Goal: Obtain resource: Download file/media

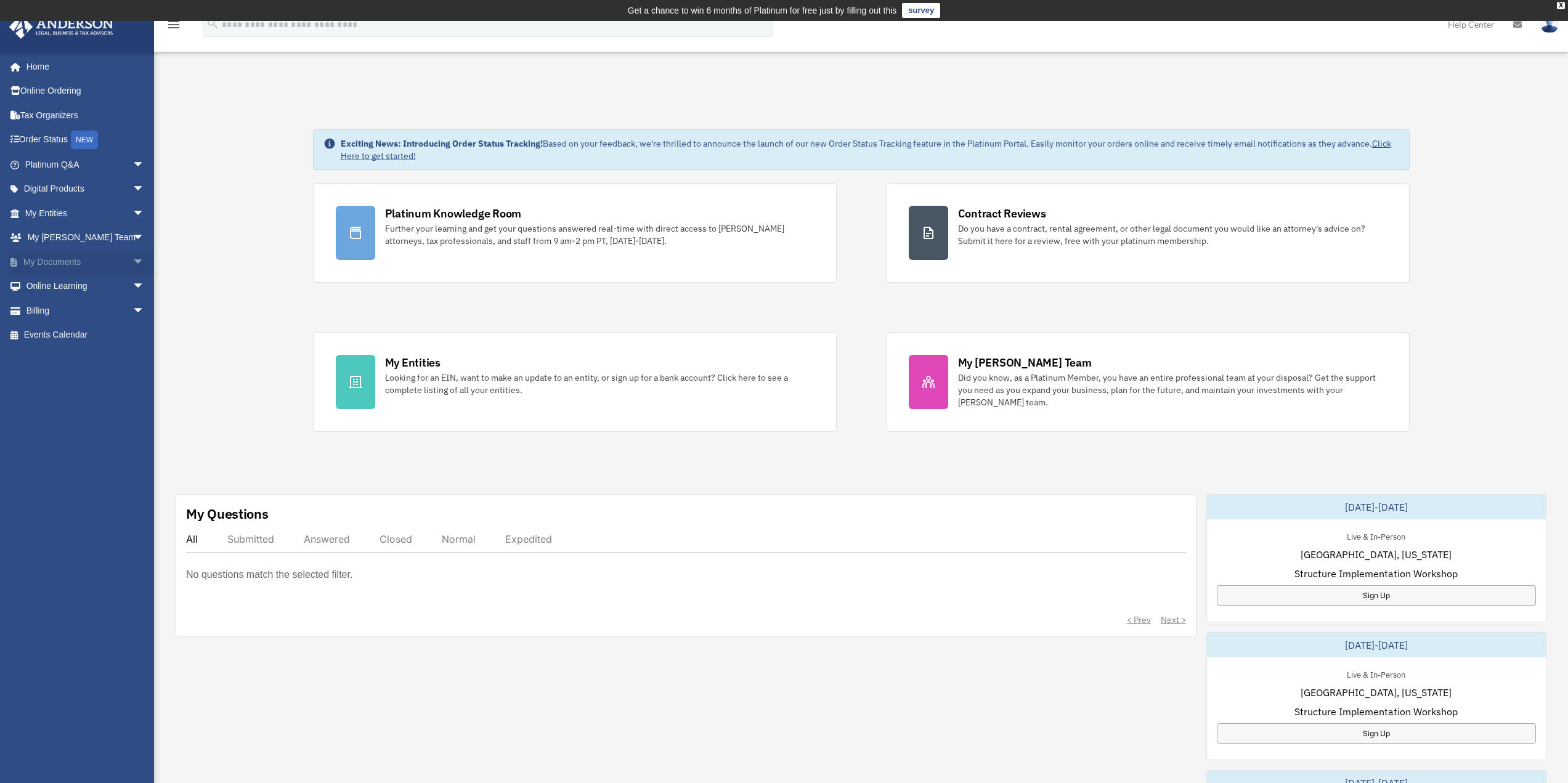
click at [113, 266] on link "My Documents arrow_drop_down" at bounding box center [86, 262] width 155 height 25
click at [133, 258] on span "arrow_drop_down" at bounding box center [145, 262] width 25 height 25
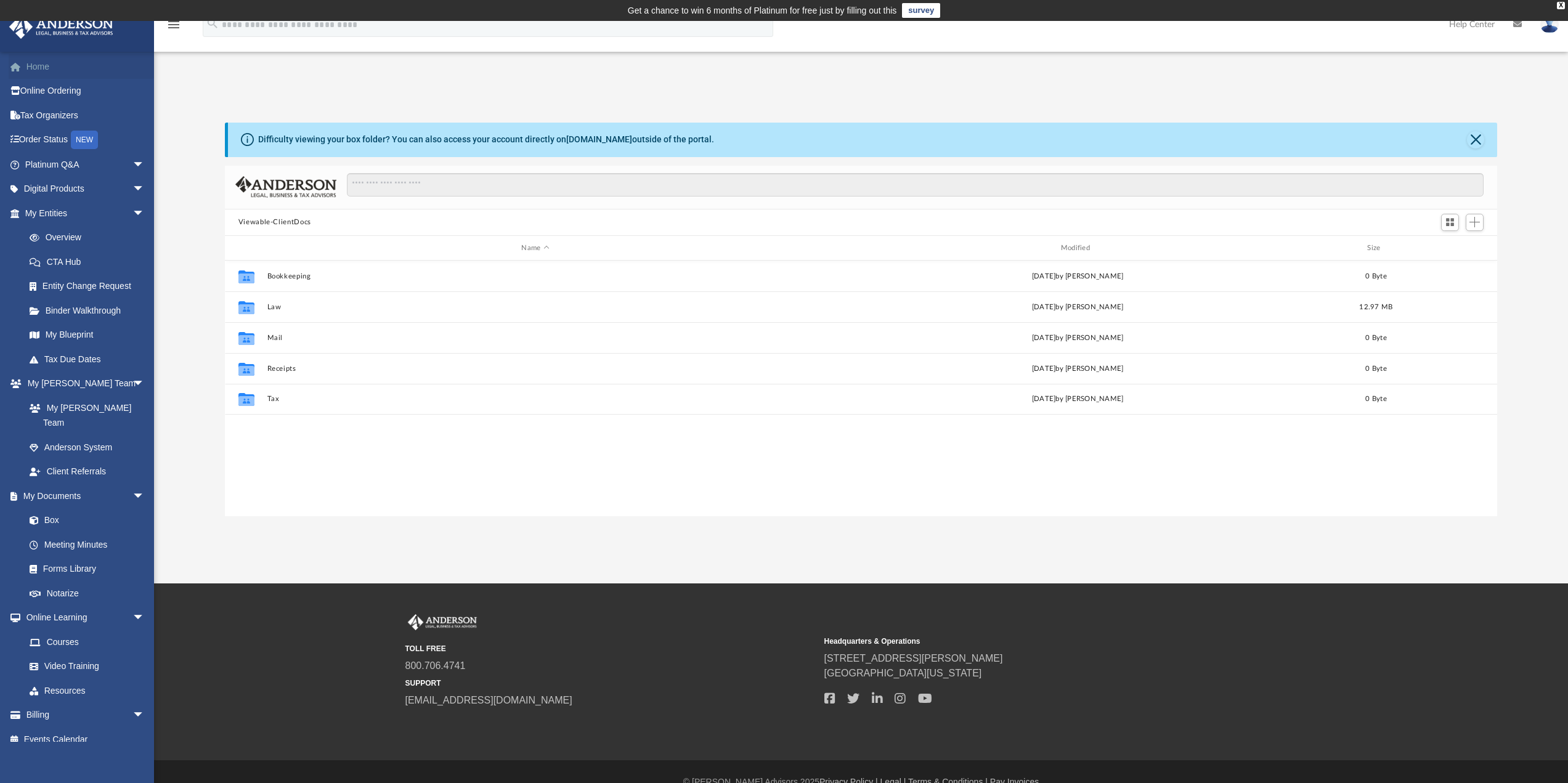
click at [67, 61] on link "Home" at bounding box center [86, 67] width 155 height 25
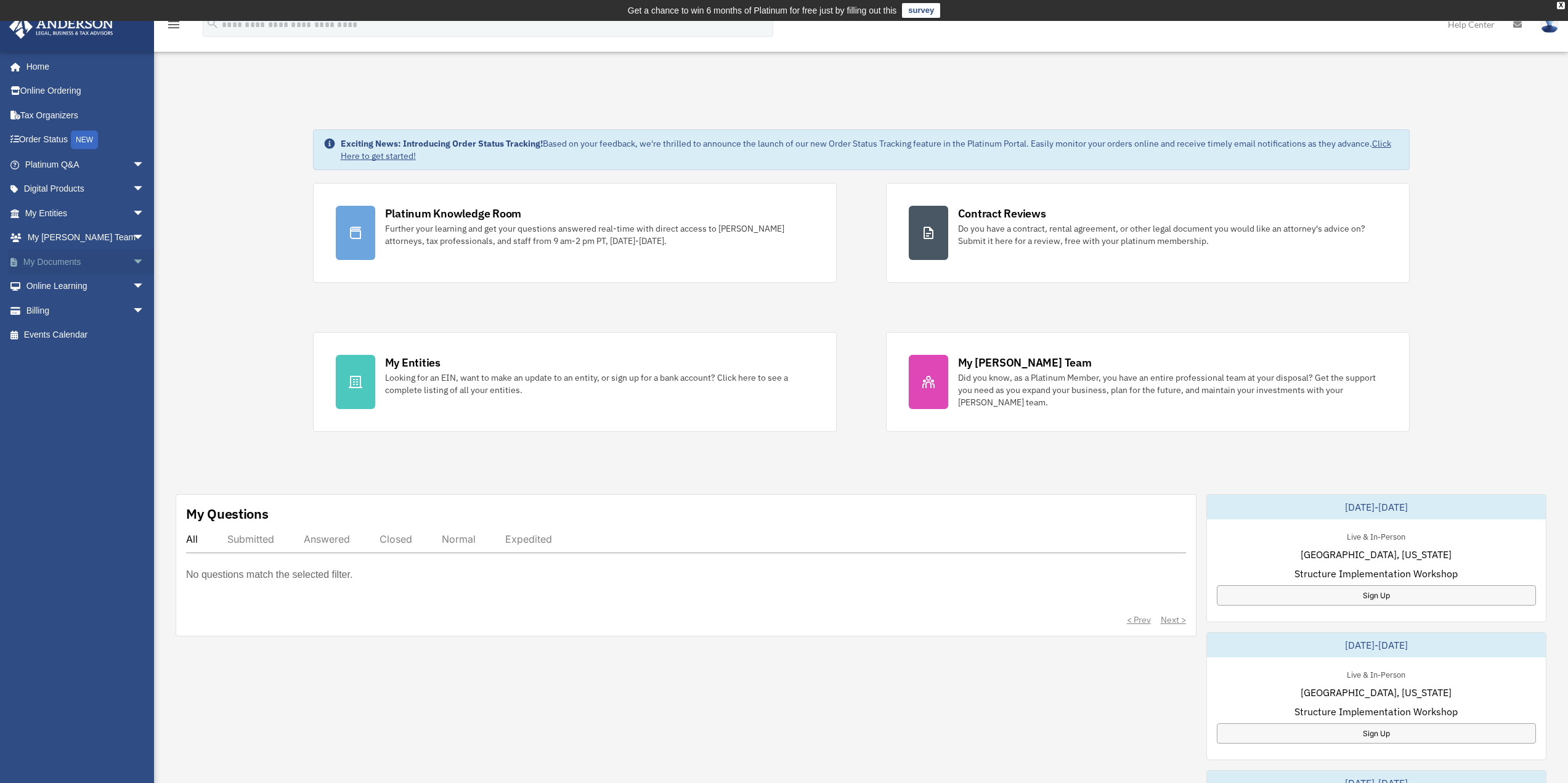
click at [133, 260] on span "arrow_drop_down" at bounding box center [145, 262] width 25 height 25
click at [48, 264] on link "My Documents arrow_drop_up" at bounding box center [86, 262] width 155 height 25
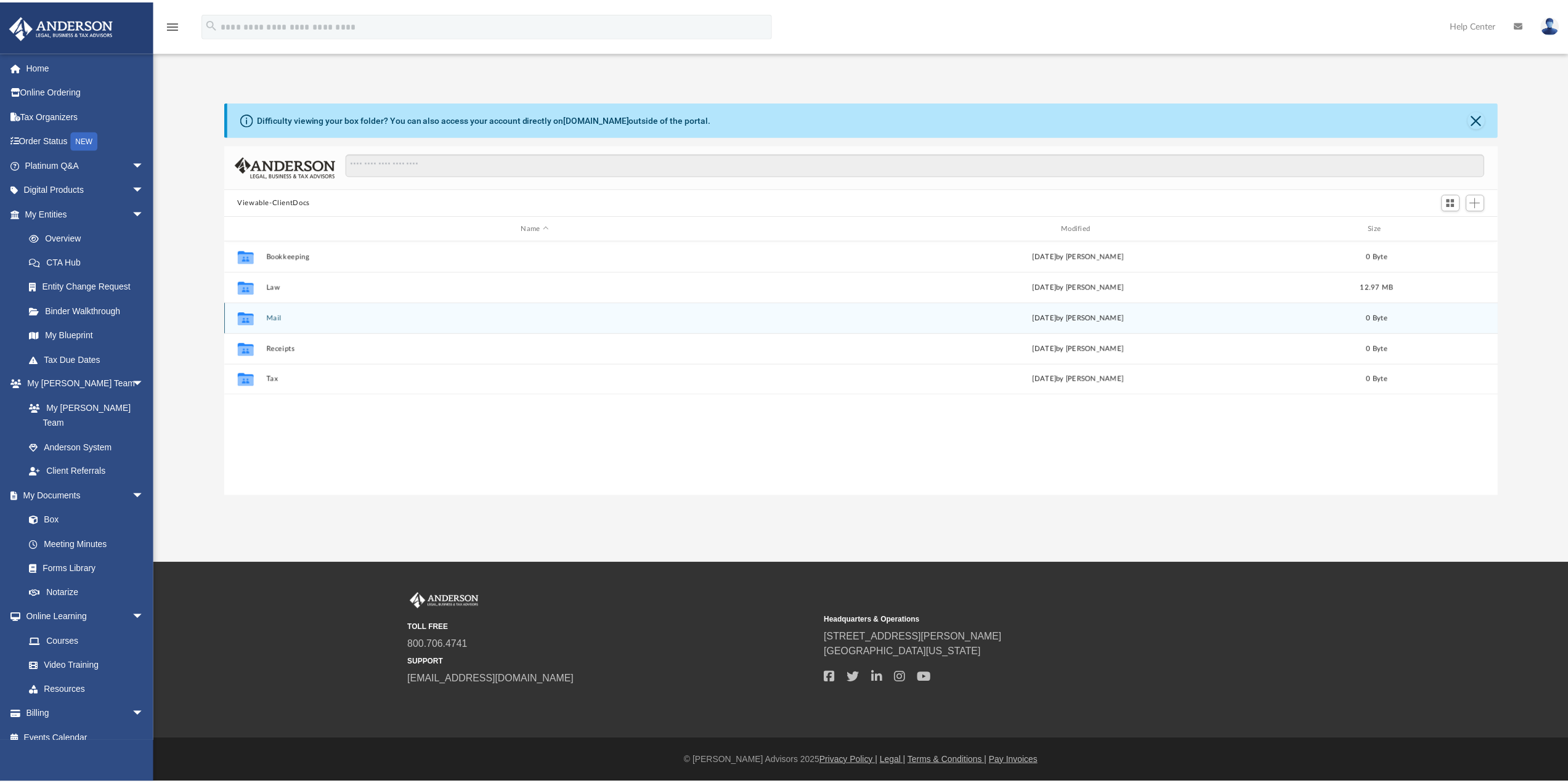
scroll to position [271, 1263]
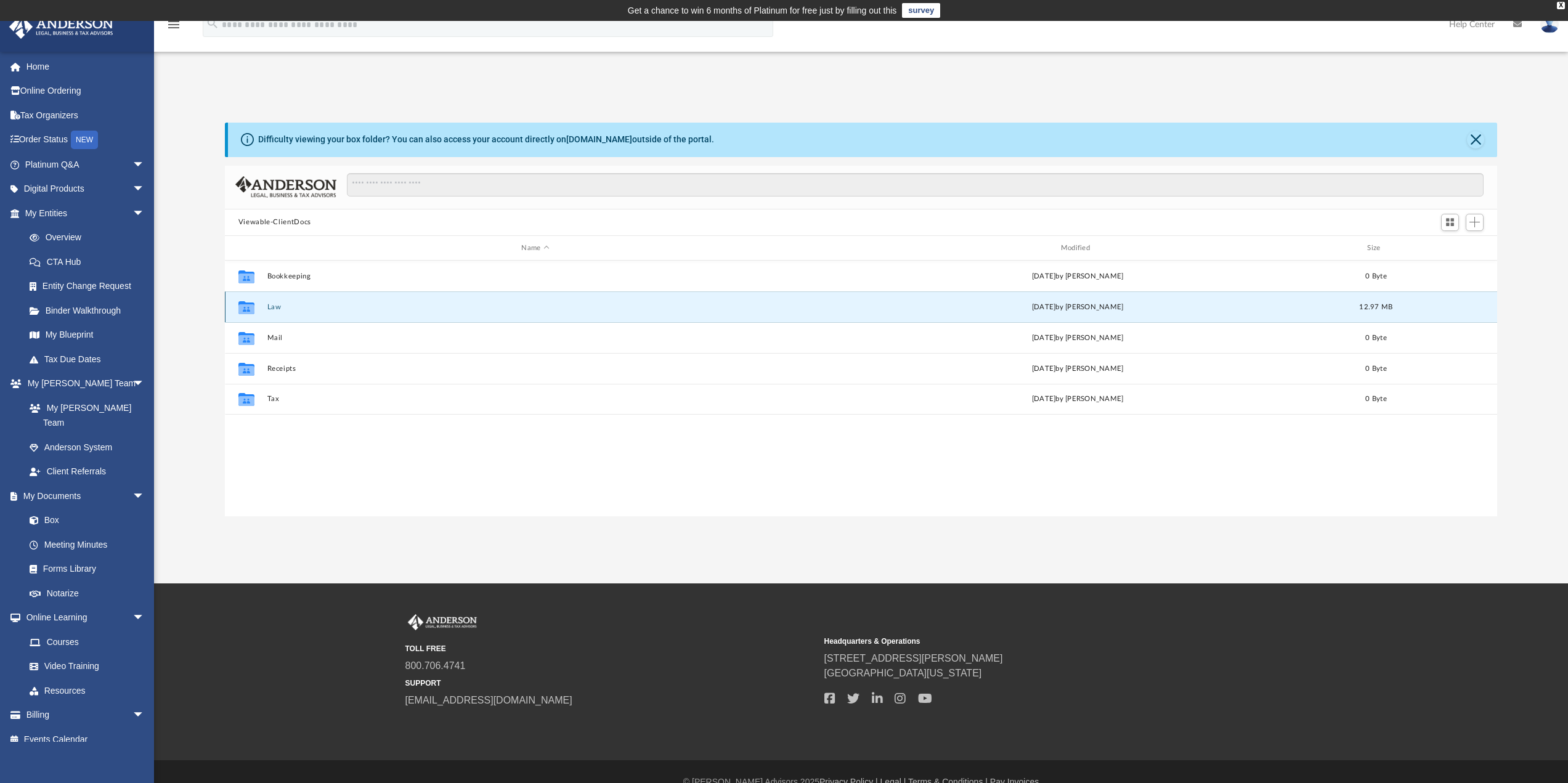
click at [273, 308] on button "Law" at bounding box center [535, 307] width 537 height 8
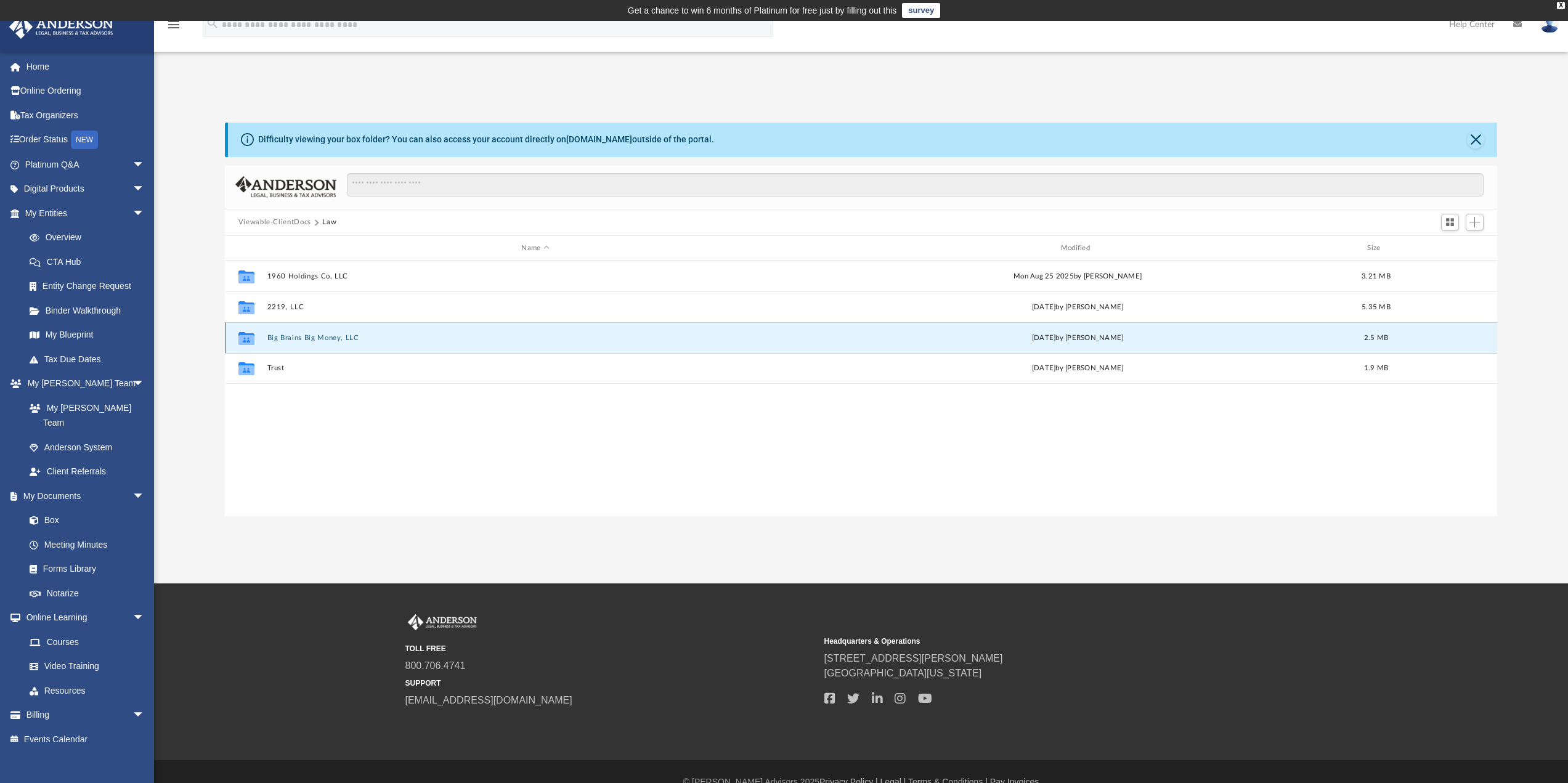
click at [290, 342] on button "Big Brains Big Money, LLC" at bounding box center [535, 338] width 537 height 8
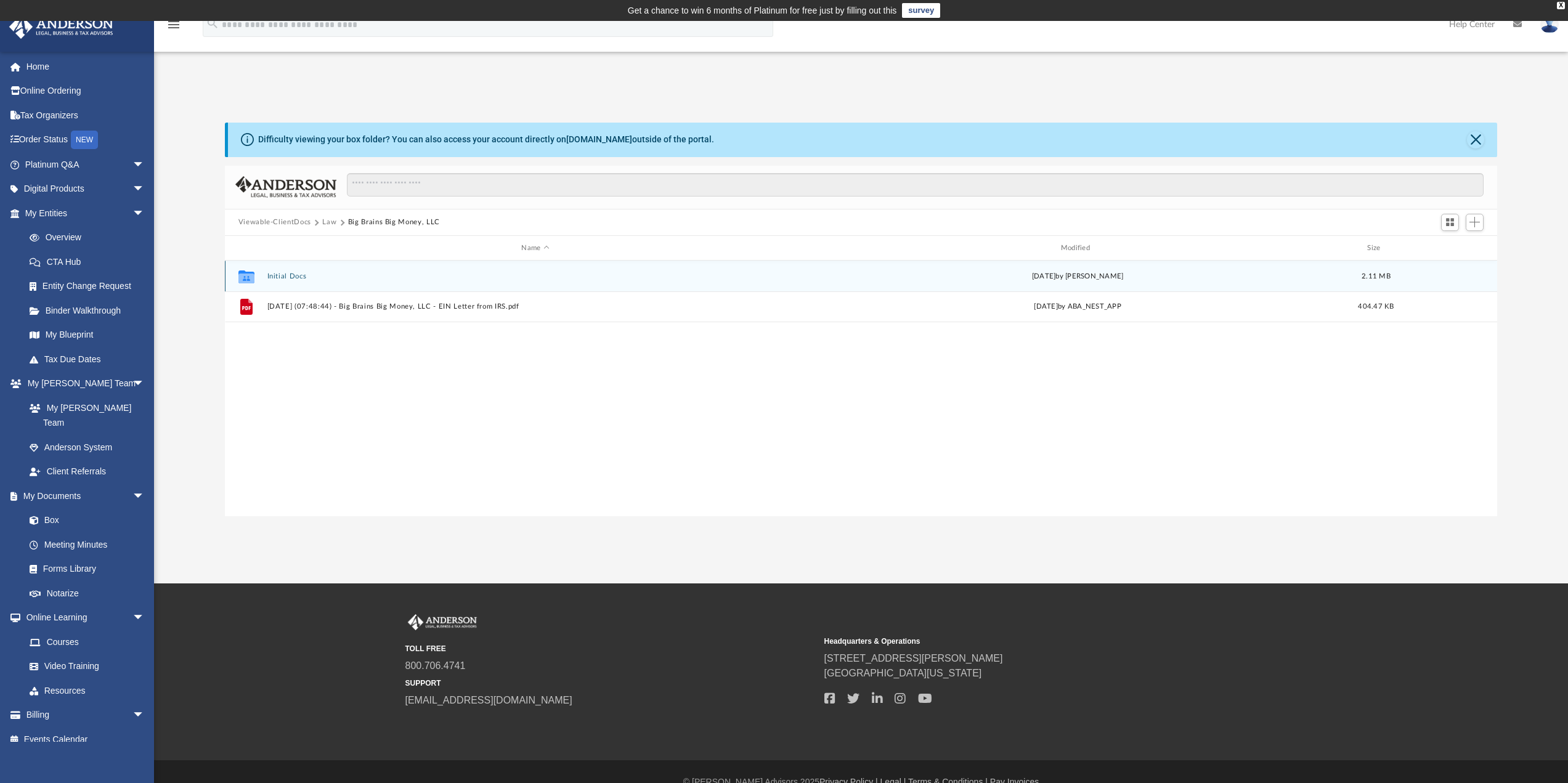
click at [295, 276] on button "Initial Docs" at bounding box center [535, 276] width 537 height 8
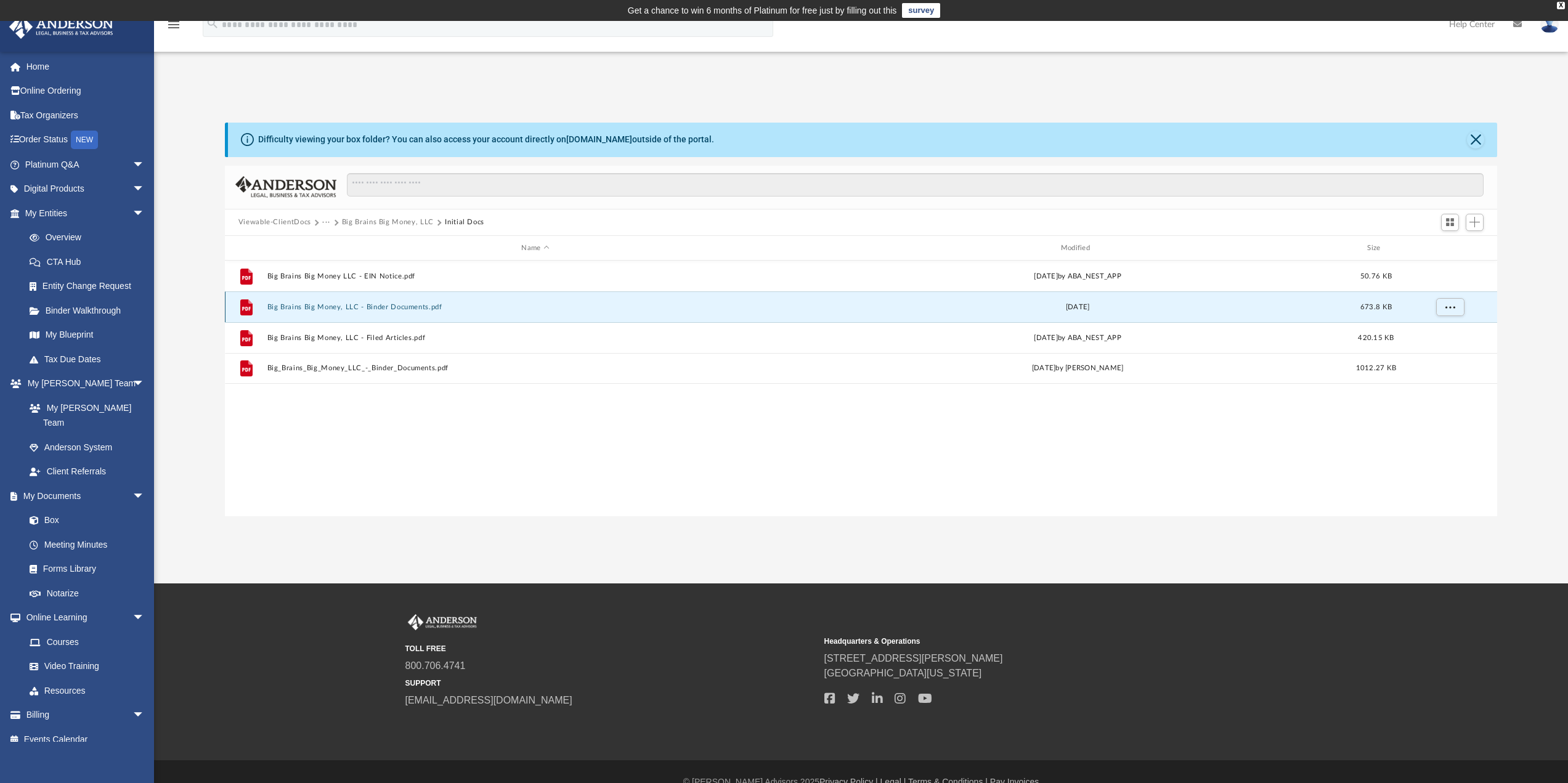
click at [418, 310] on button "Big Brains Big Money, LLC - Binder Documents.pdf" at bounding box center [535, 307] width 537 height 8
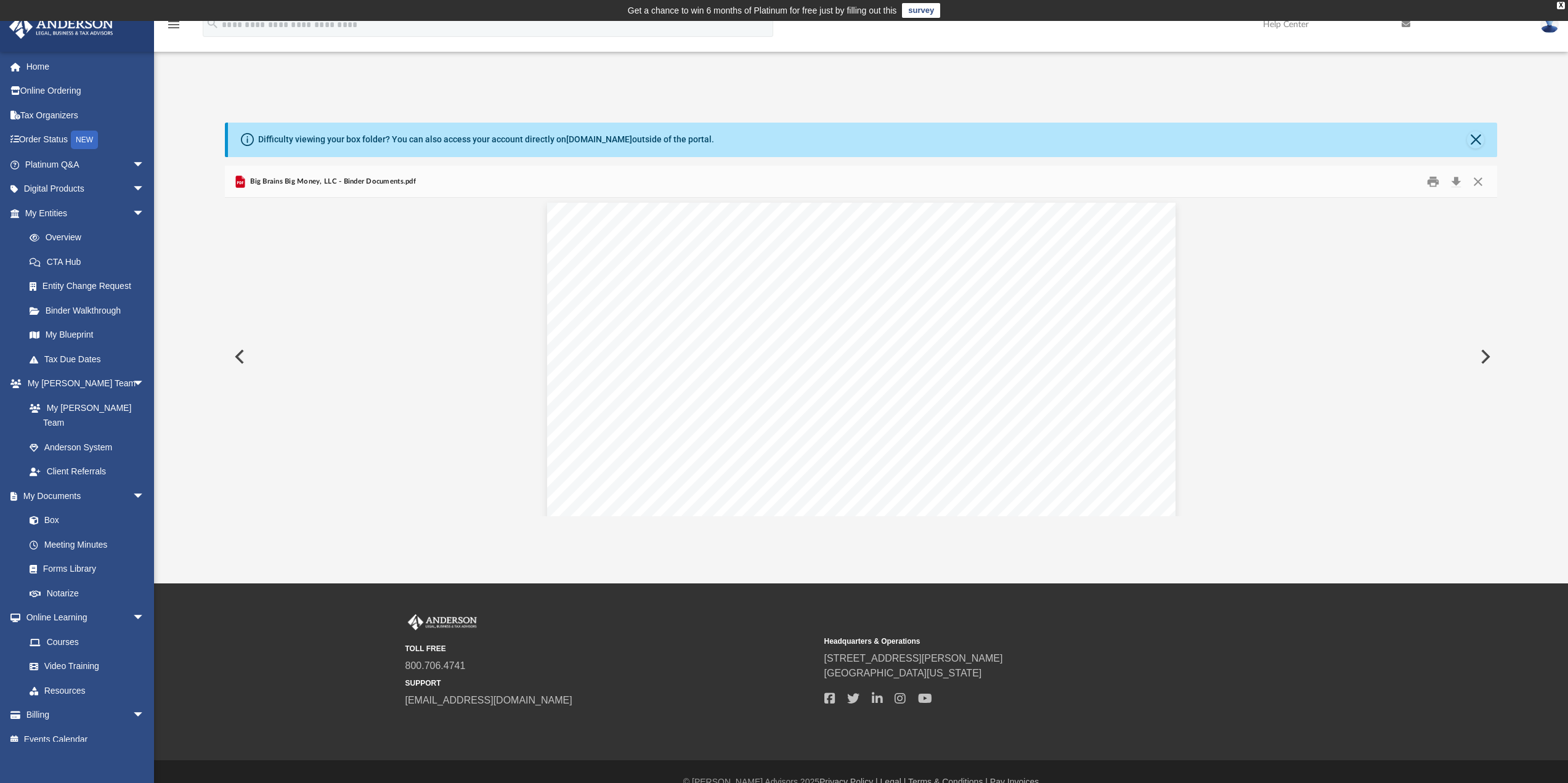
scroll to position [41420, 0]
